Goal: Find specific page/section: Find specific page/section

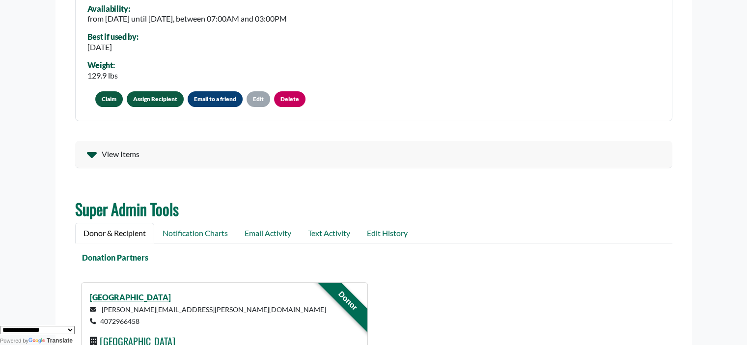
scroll to position [152, 0]
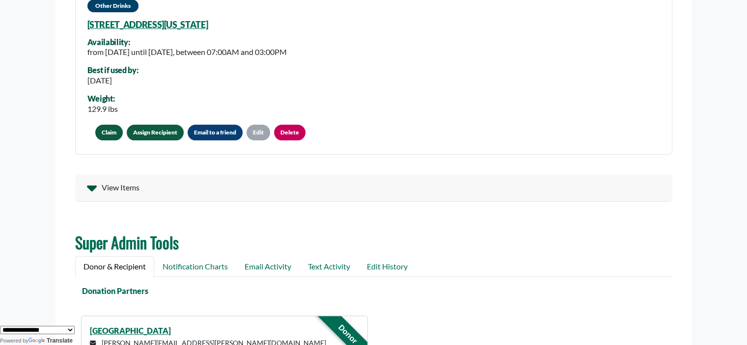
click at [742, 98] on body "About The Platform How It Works FAQs Documentation Home Post a Donation Admin O…" at bounding box center [373, 20] width 747 height 345
click at [220, 267] on link "Notification Charts" at bounding box center [195, 267] width 82 height 21
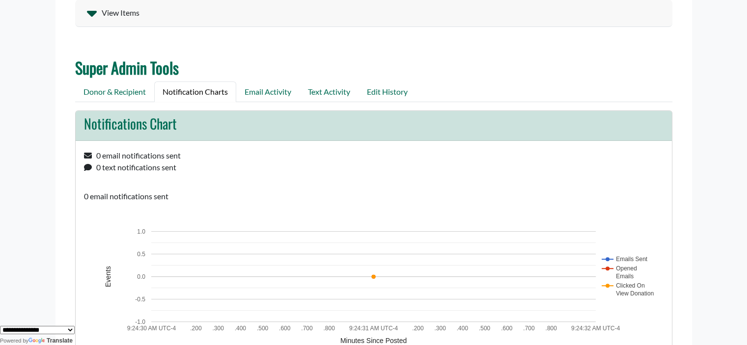
scroll to position [293, 0]
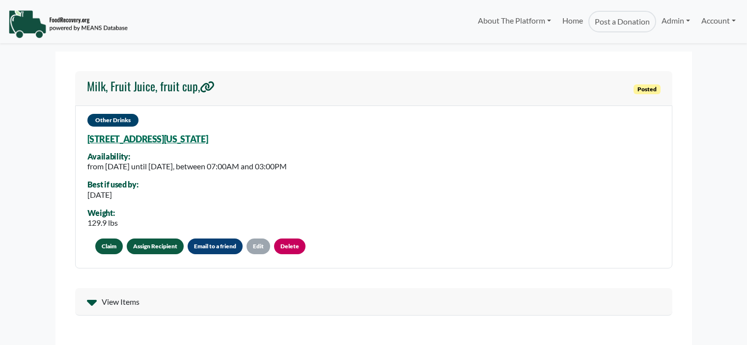
scroll to position [256, 0]
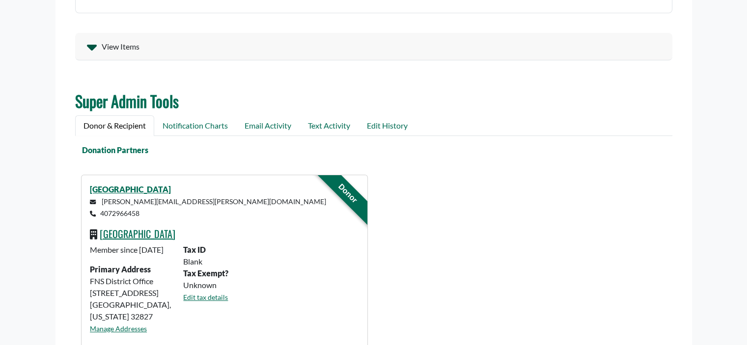
select select "Language Translate Widget"
click at [202, 131] on link "Notification Charts" at bounding box center [195, 125] width 82 height 21
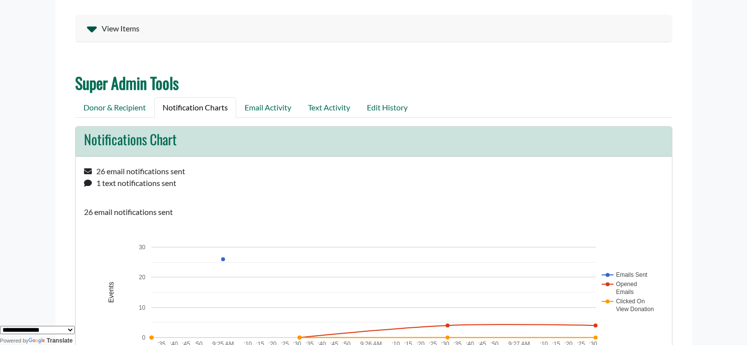
scroll to position [290, 0]
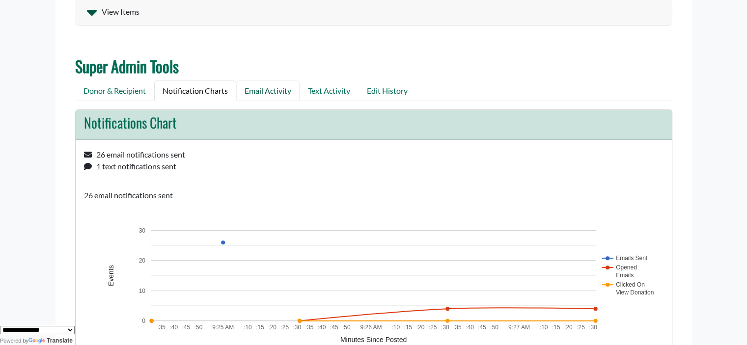
click at [259, 88] on link "Email Activity" at bounding box center [267, 91] width 63 height 21
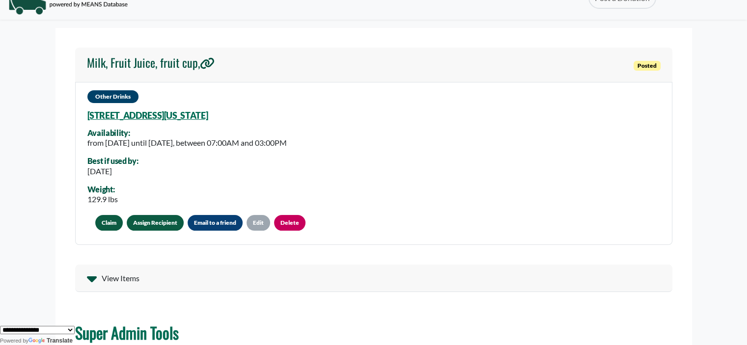
scroll to position [0, 0]
